Goal: Find specific page/section: Find specific page/section

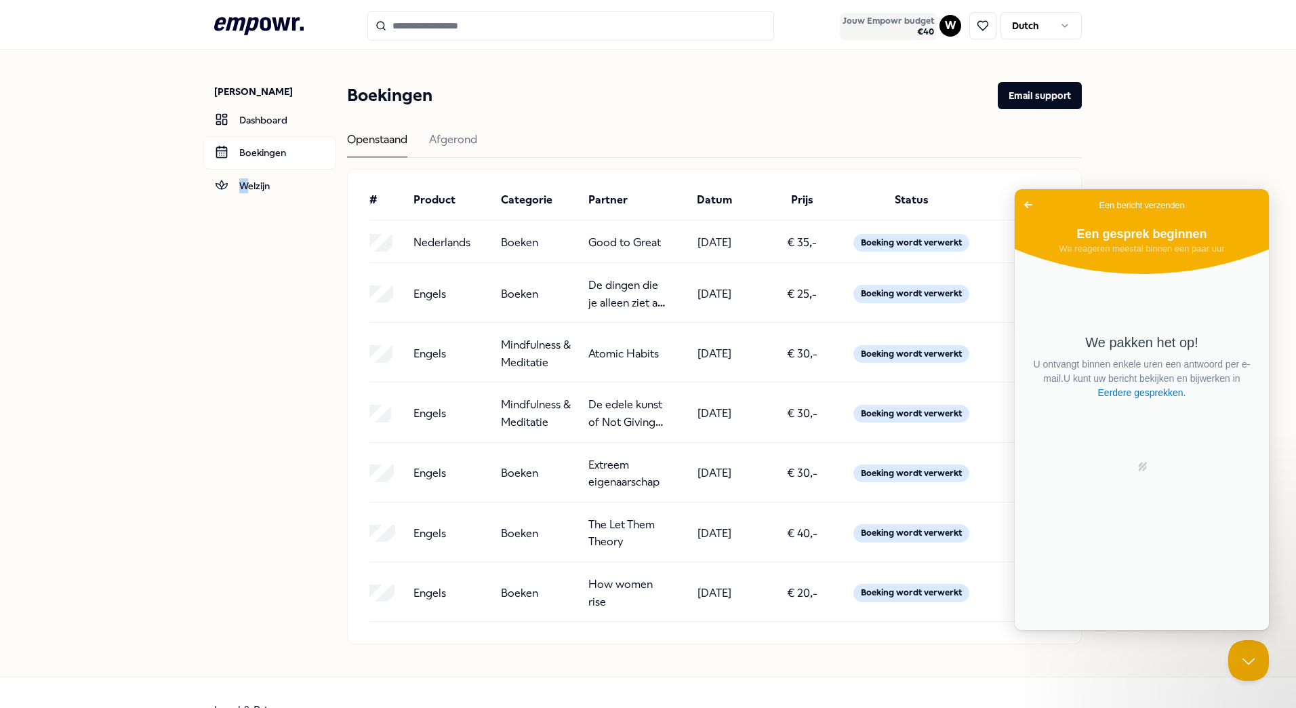
click at [907, 36] on span "€ 40" at bounding box center [889, 31] width 92 height 11
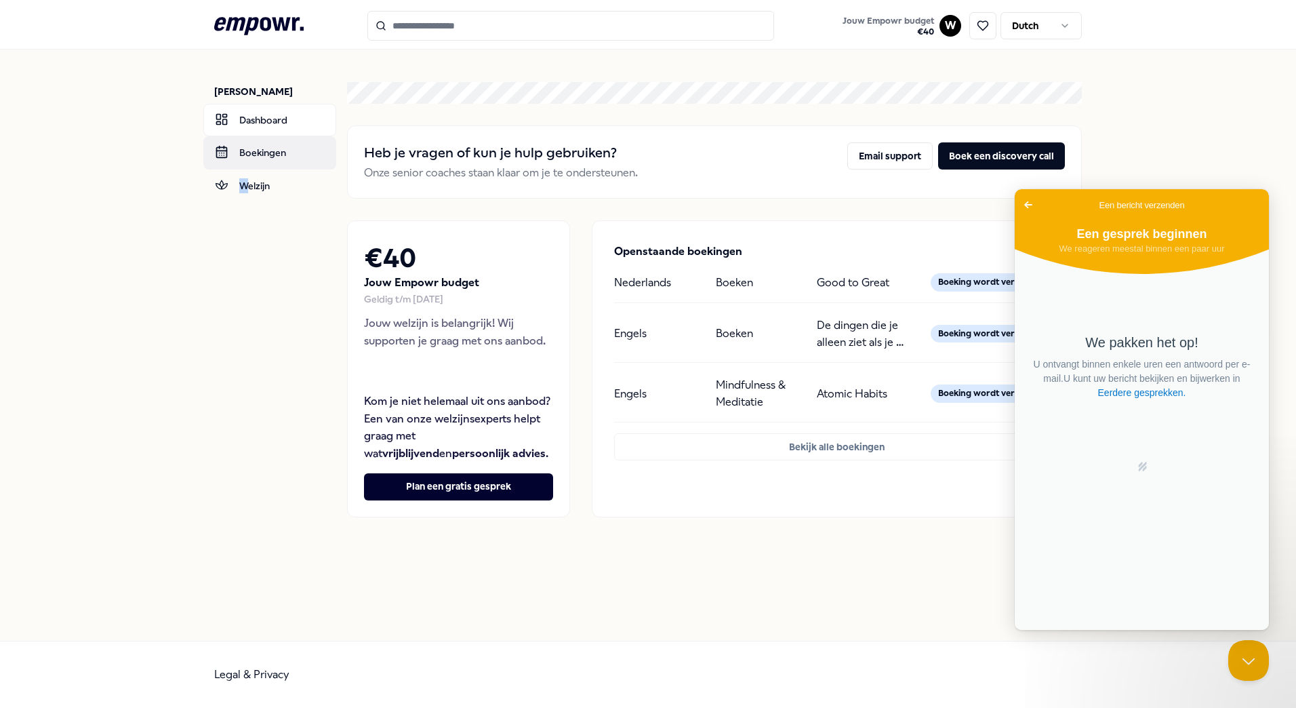
click at [264, 153] on link "Boekingen" at bounding box center [269, 152] width 133 height 33
